Goal: Task Accomplishment & Management: Manage account settings

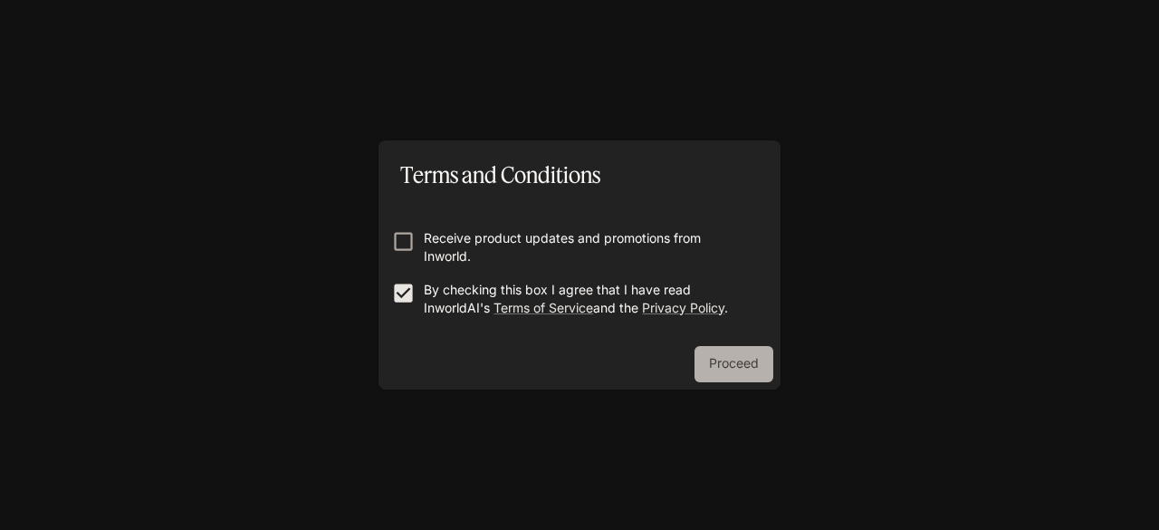
click at [755, 362] on button "Proceed" at bounding box center [734, 364] width 79 height 36
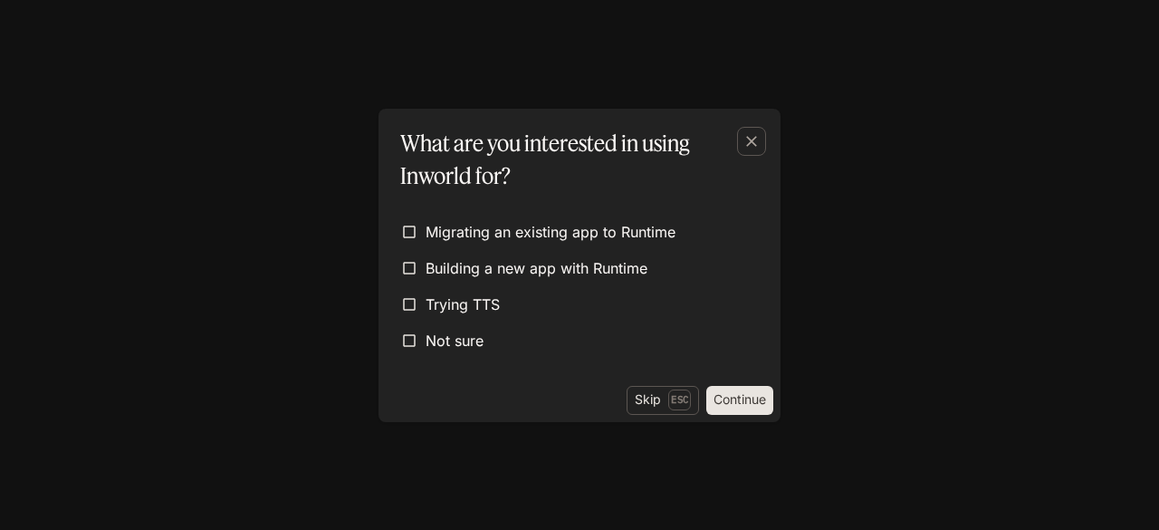
click at [584, 356] on form "Migrating an existing app to Runtime Building a new app with Runtime Trying TTS…" at bounding box center [579, 286] width 373 height 185
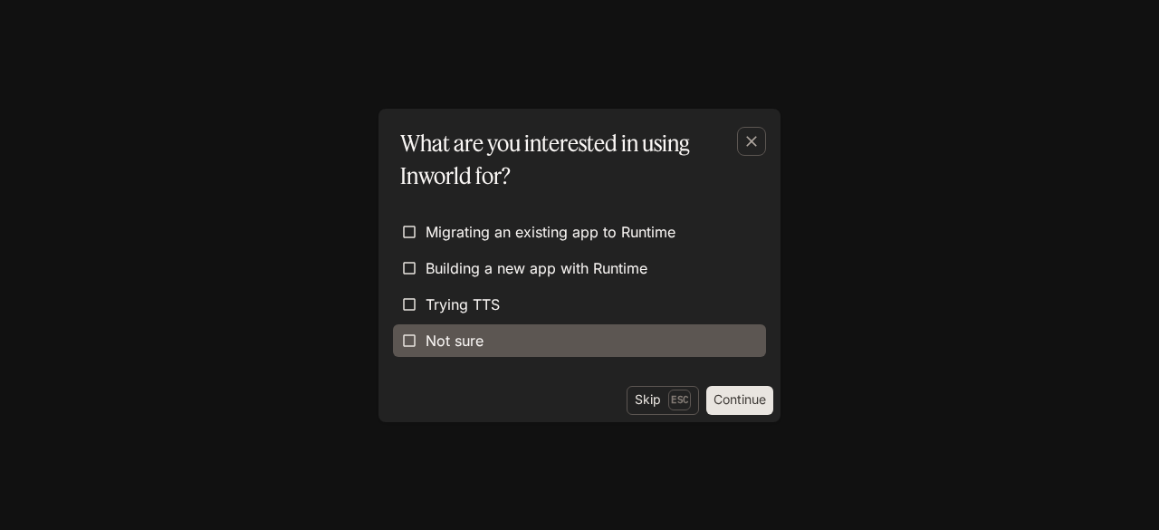
click at [581, 352] on label "Not sure" at bounding box center [579, 340] width 373 height 33
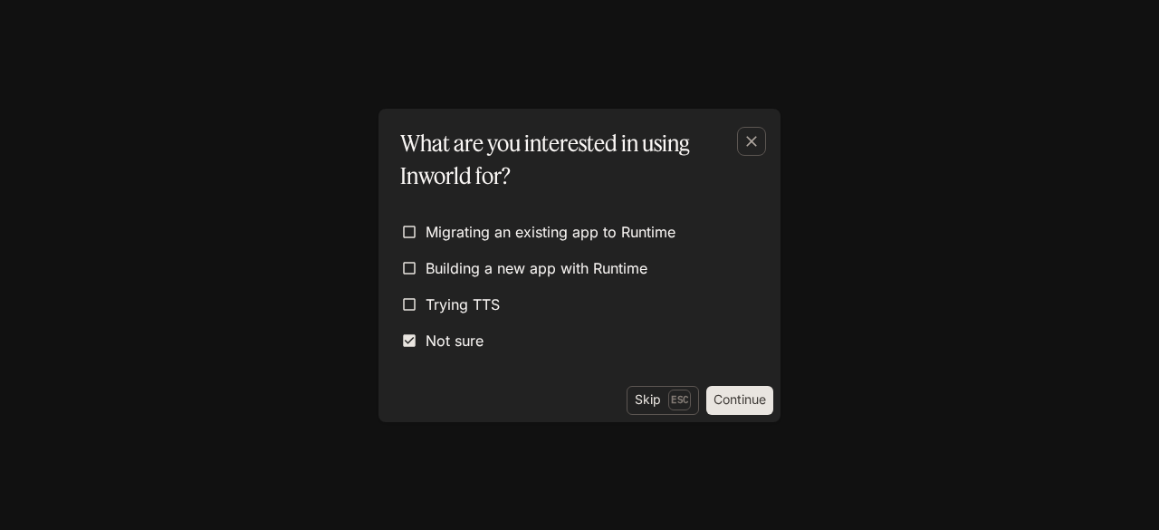
click at [739, 386] on button "Continue" at bounding box center [740, 400] width 67 height 29
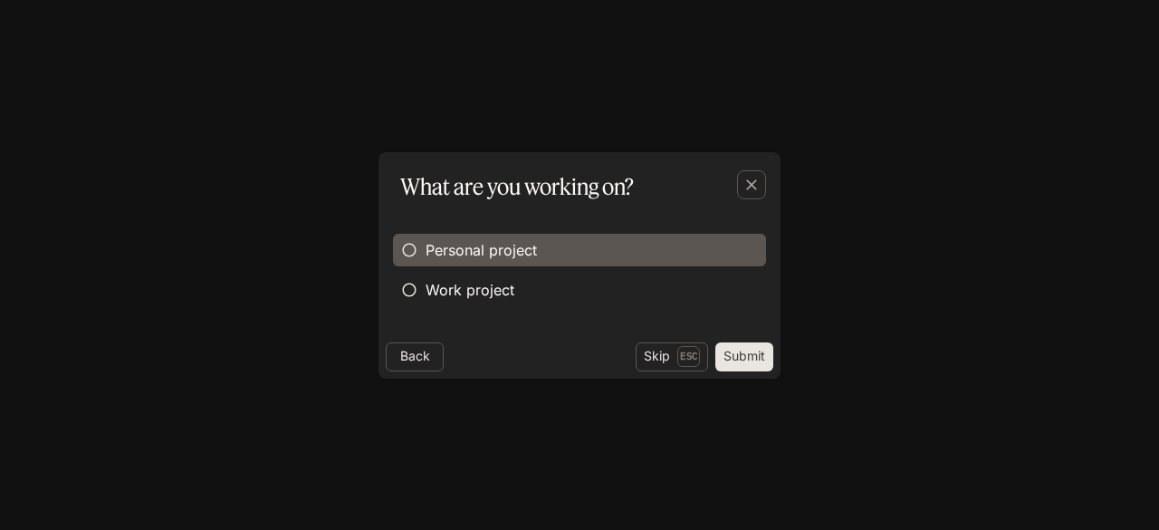
click at [518, 250] on span "Personal project" at bounding box center [481, 250] width 111 height 22
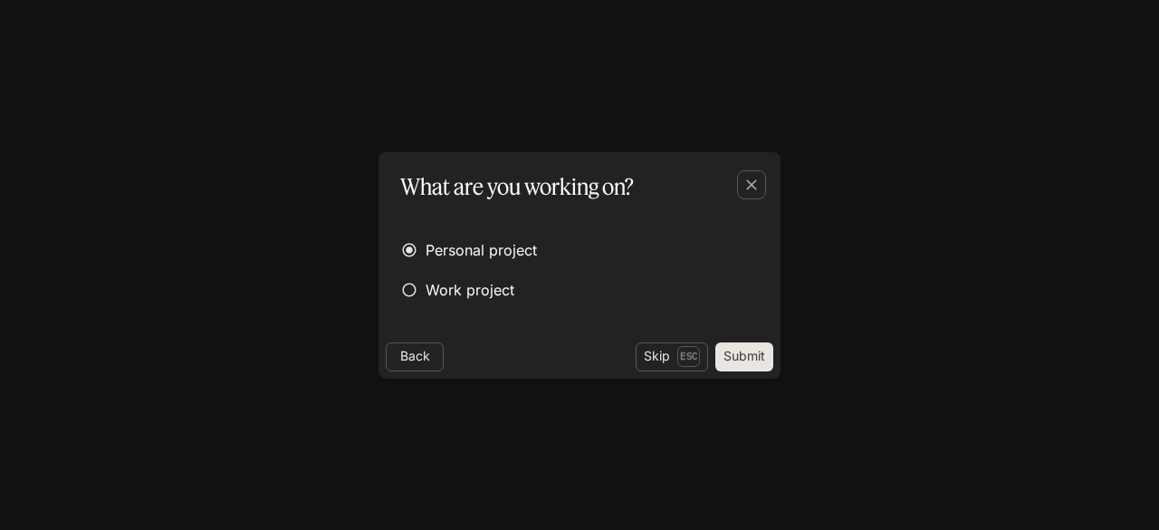
click at [758, 351] on button "Submit" at bounding box center [745, 356] width 58 height 29
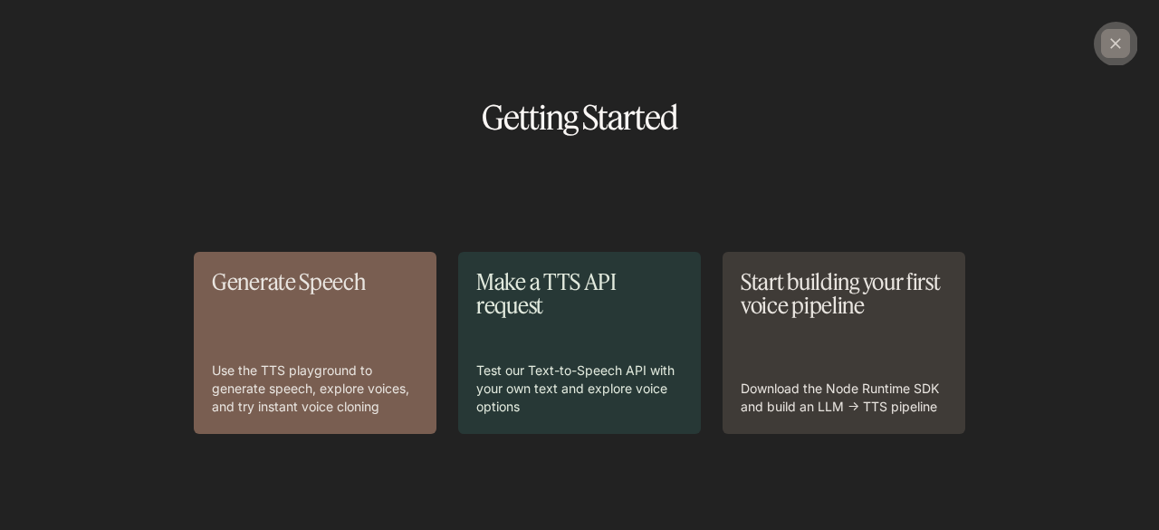
click at [1104, 52] on div "button" at bounding box center [1116, 43] width 29 height 29
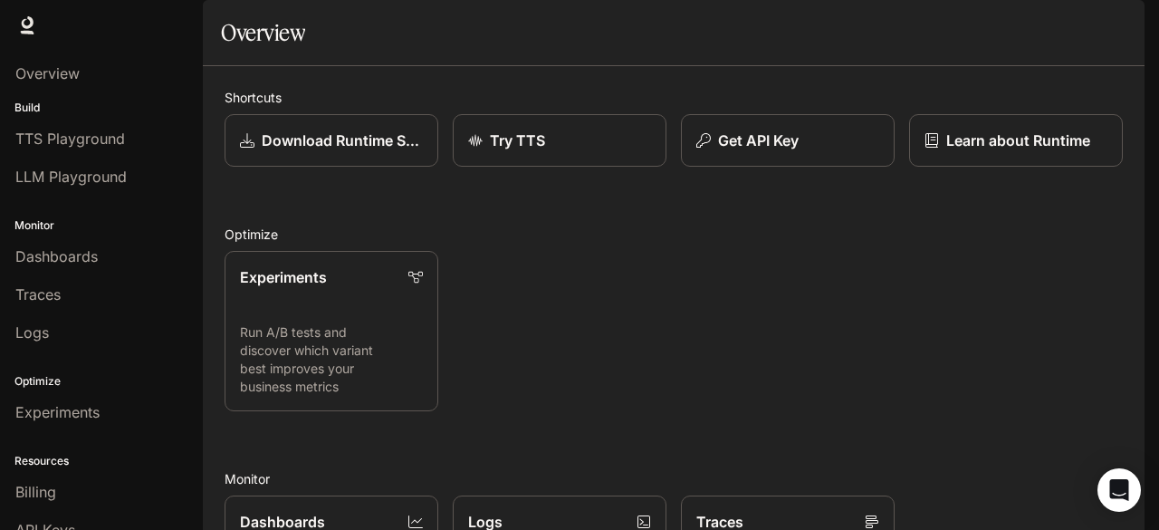
click at [1084, 22] on span "Documentation" at bounding box center [1040, 25] width 90 height 23
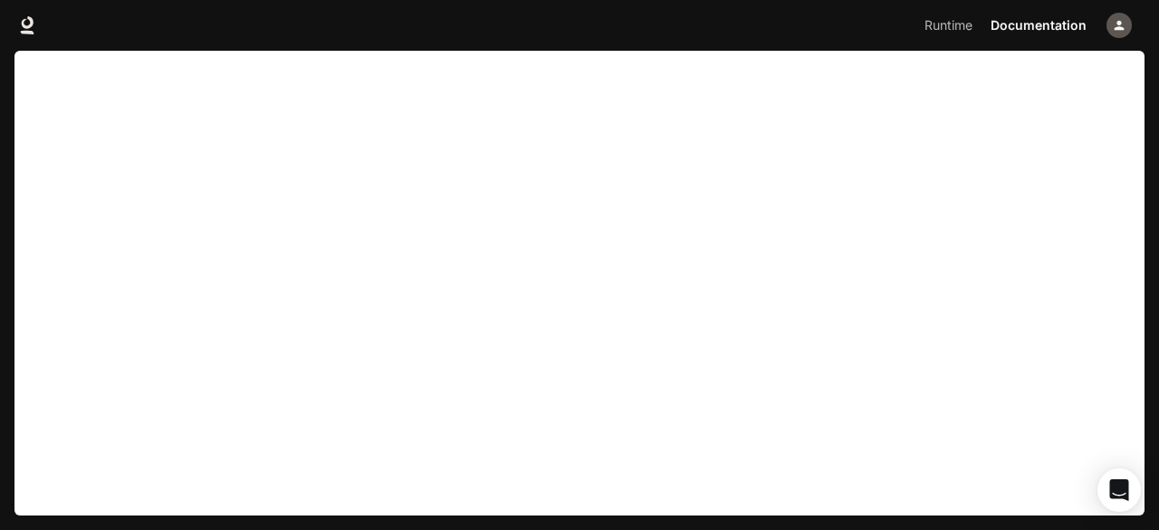
click at [1121, 15] on div "button" at bounding box center [1119, 25] width 25 height 25
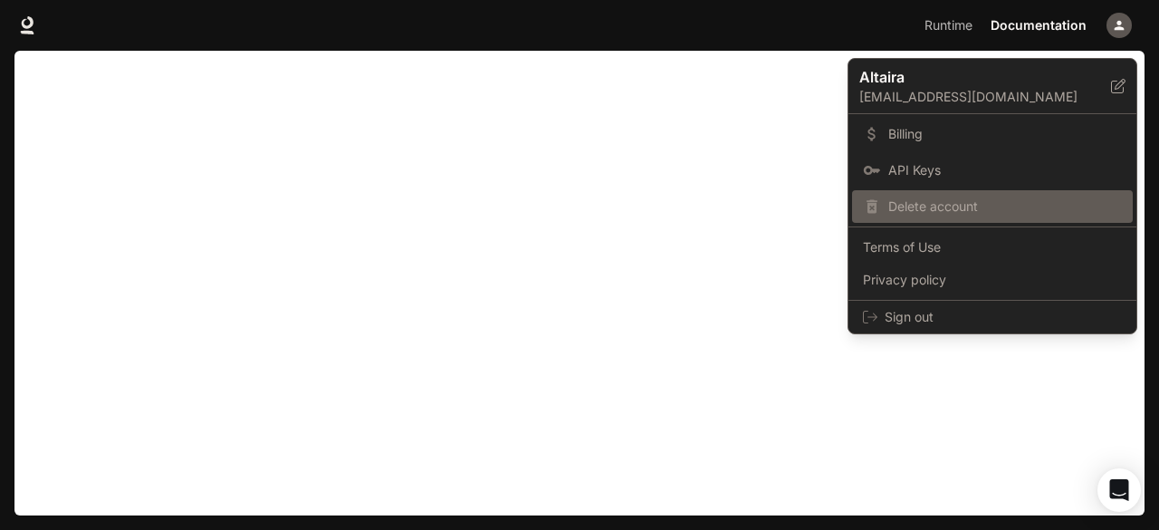
click at [917, 205] on span "Delete account" at bounding box center [1006, 206] width 234 height 18
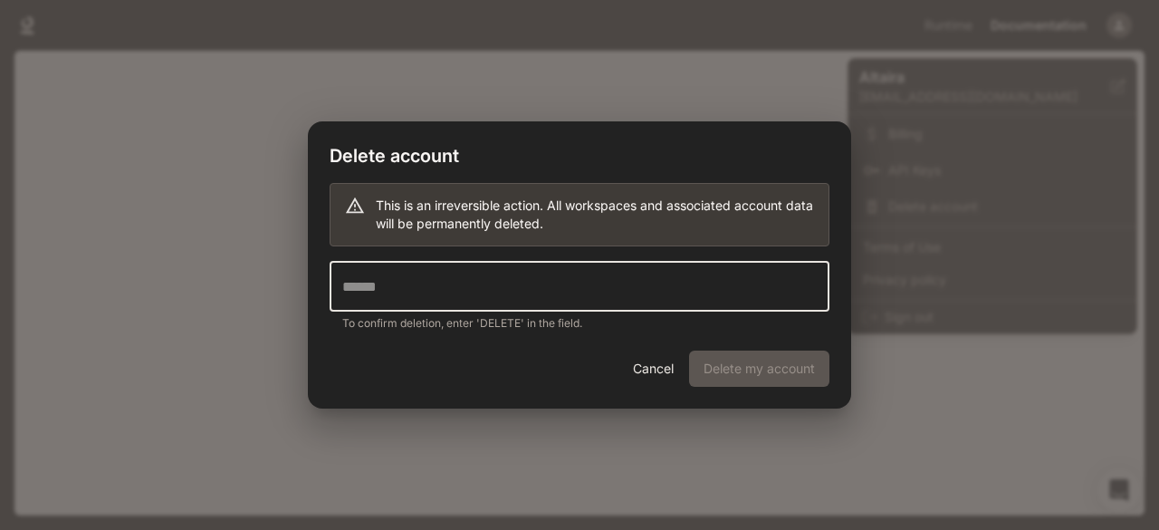
click at [524, 302] on input "text" at bounding box center [580, 286] width 500 height 51
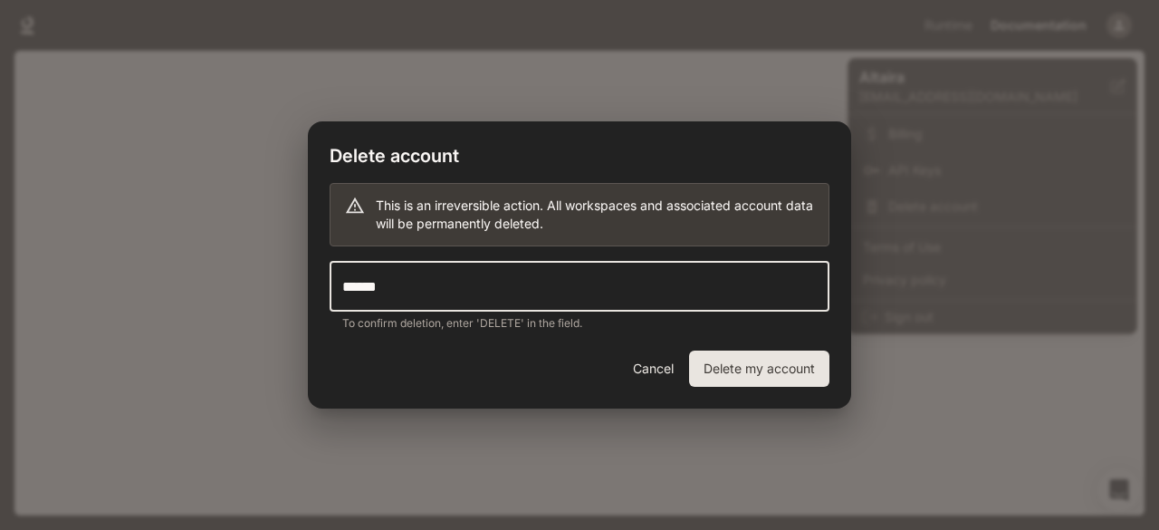
type input "******"
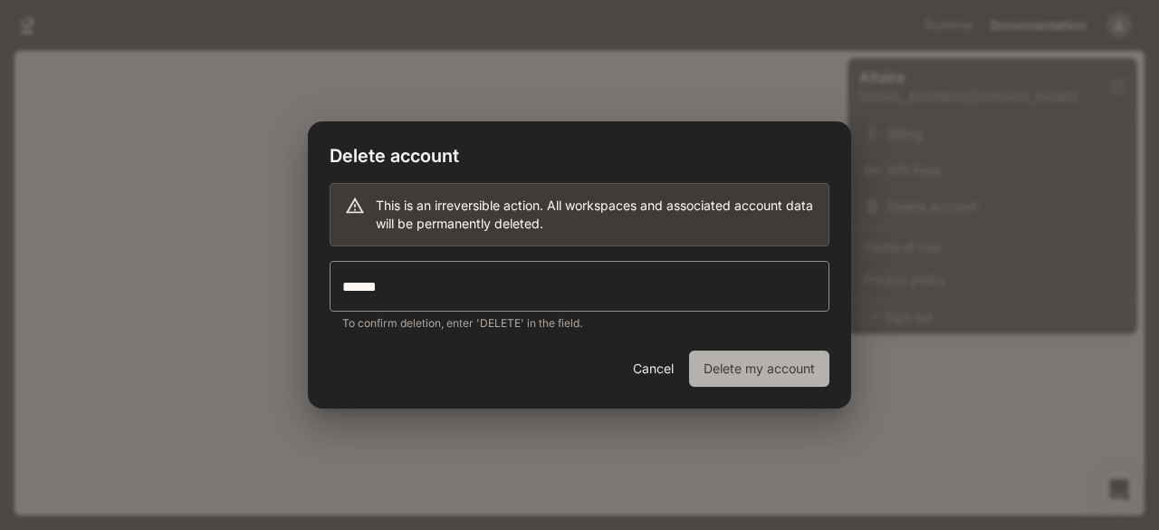
click at [792, 371] on button "Delete my account" at bounding box center [759, 369] width 140 height 36
